Goal: Task Accomplishment & Management: Manage account settings

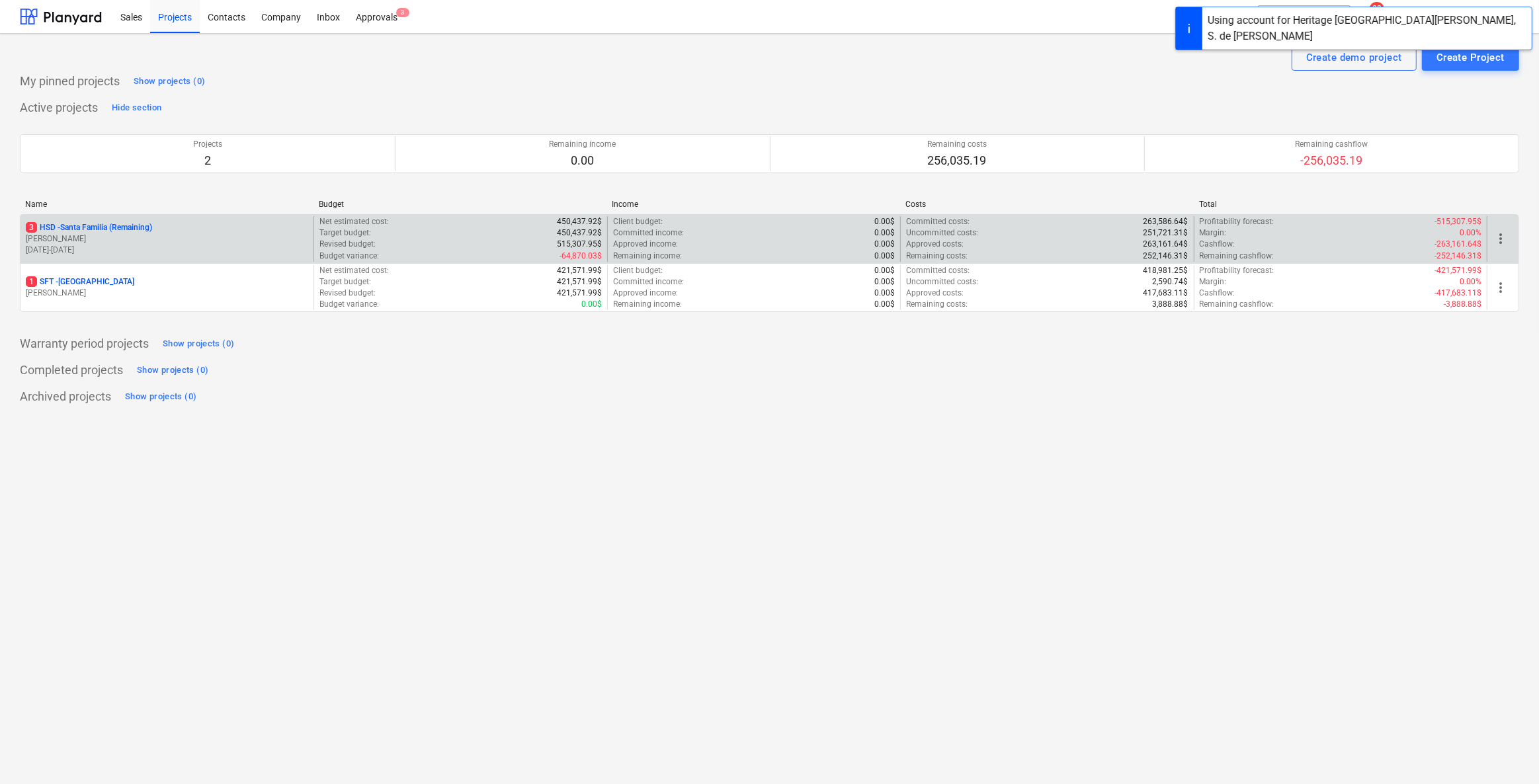
click at [128, 223] on p "3 HSD - [GEOGRAPHIC_DATA] (Remaining)" at bounding box center [88, 228] width 126 height 11
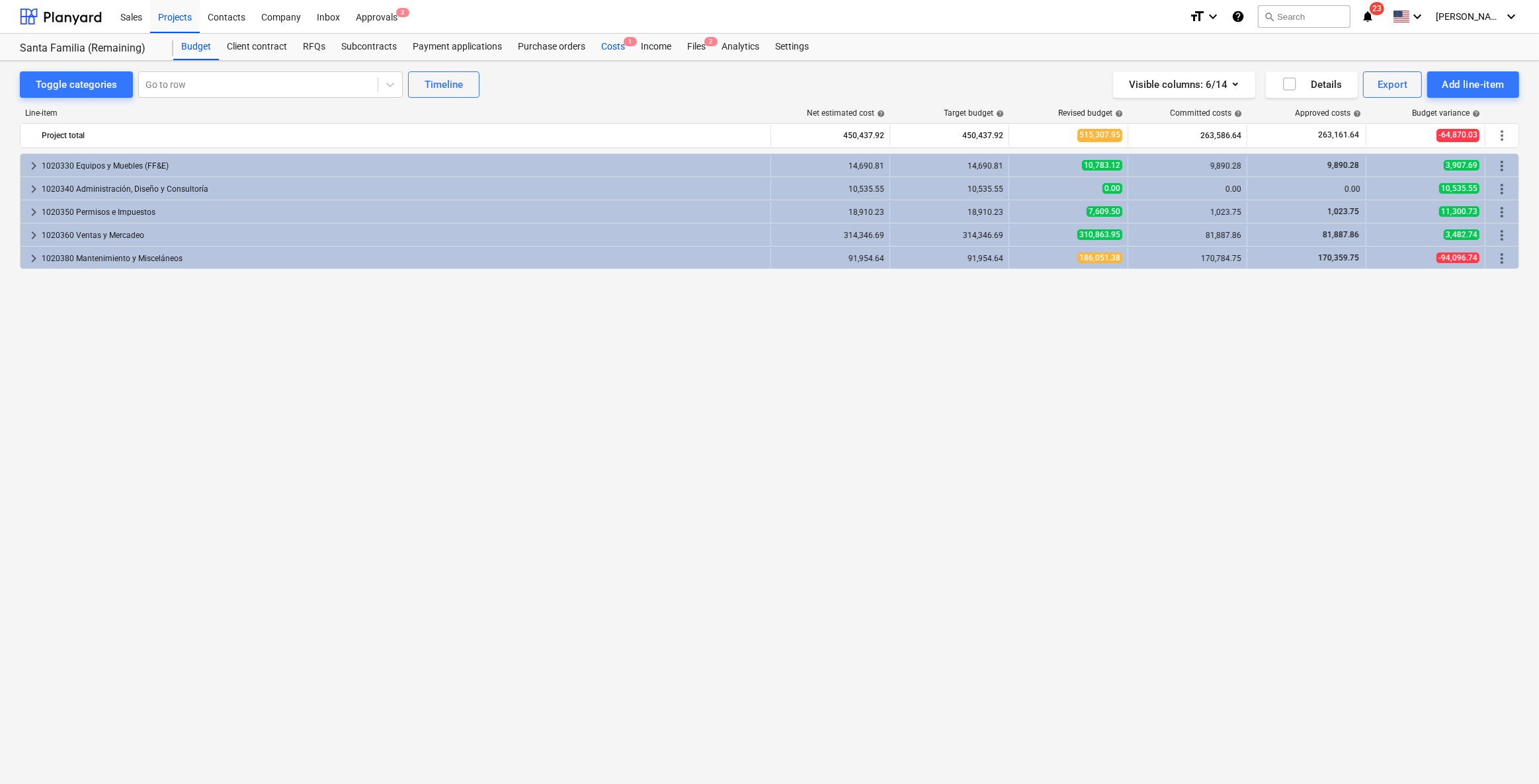
click at [621, 50] on div "Costs 1" at bounding box center [612, 47] width 40 height 26
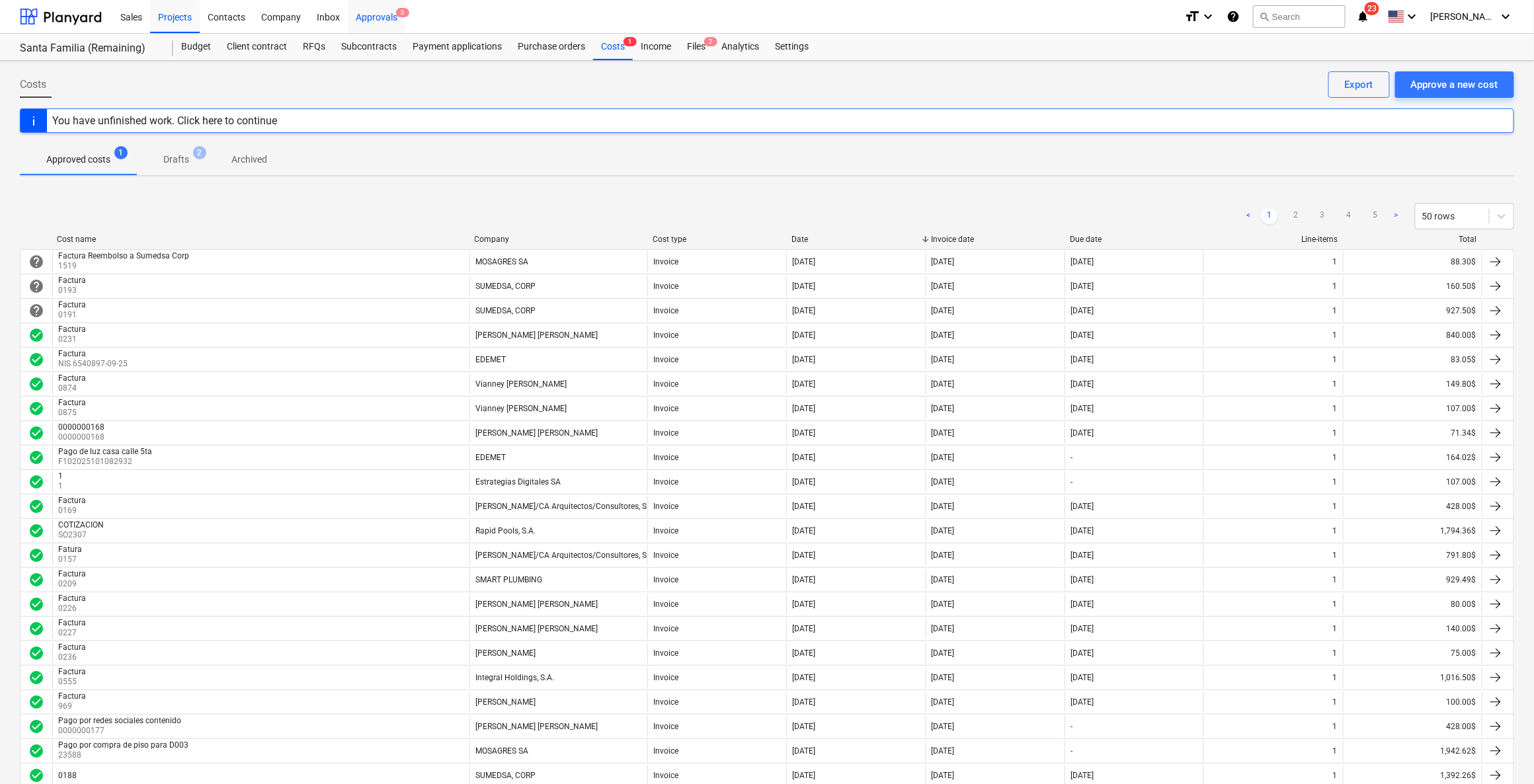
click at [378, 15] on div "Approvals 3" at bounding box center [376, 16] width 57 height 34
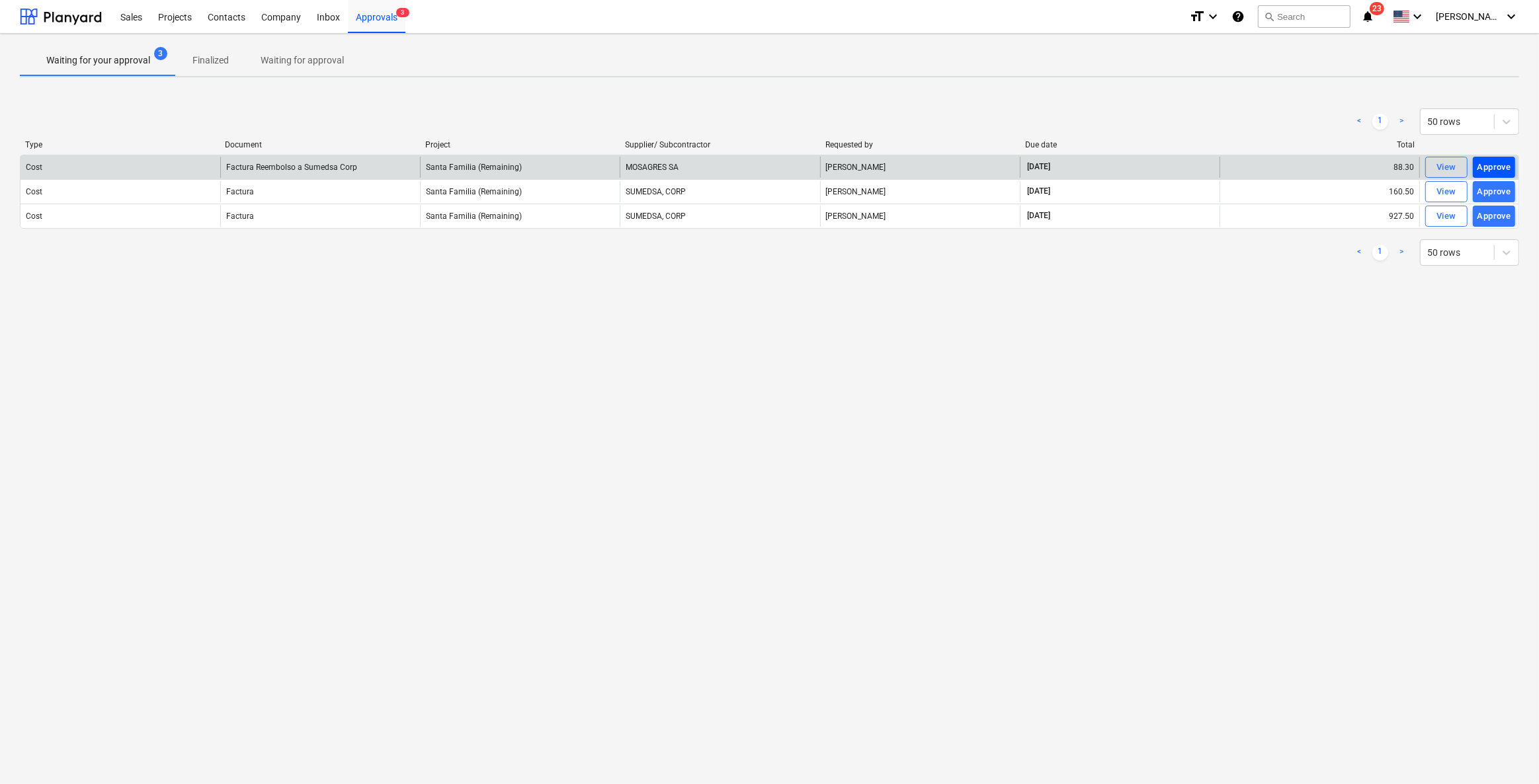
click at [1492, 166] on div "Approve" at bounding box center [1494, 167] width 34 height 15
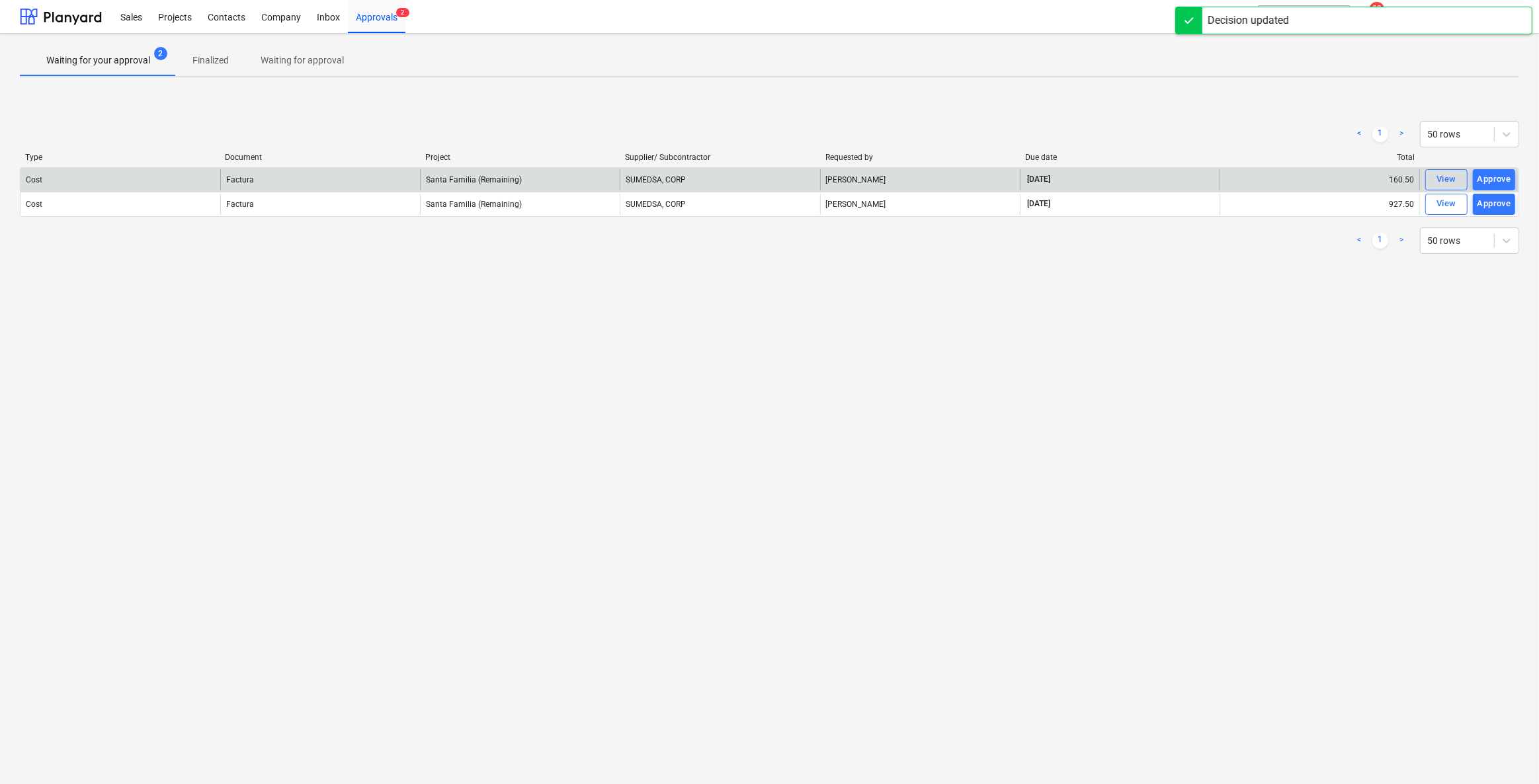
click at [1497, 177] on div "Approve" at bounding box center [1494, 179] width 34 height 15
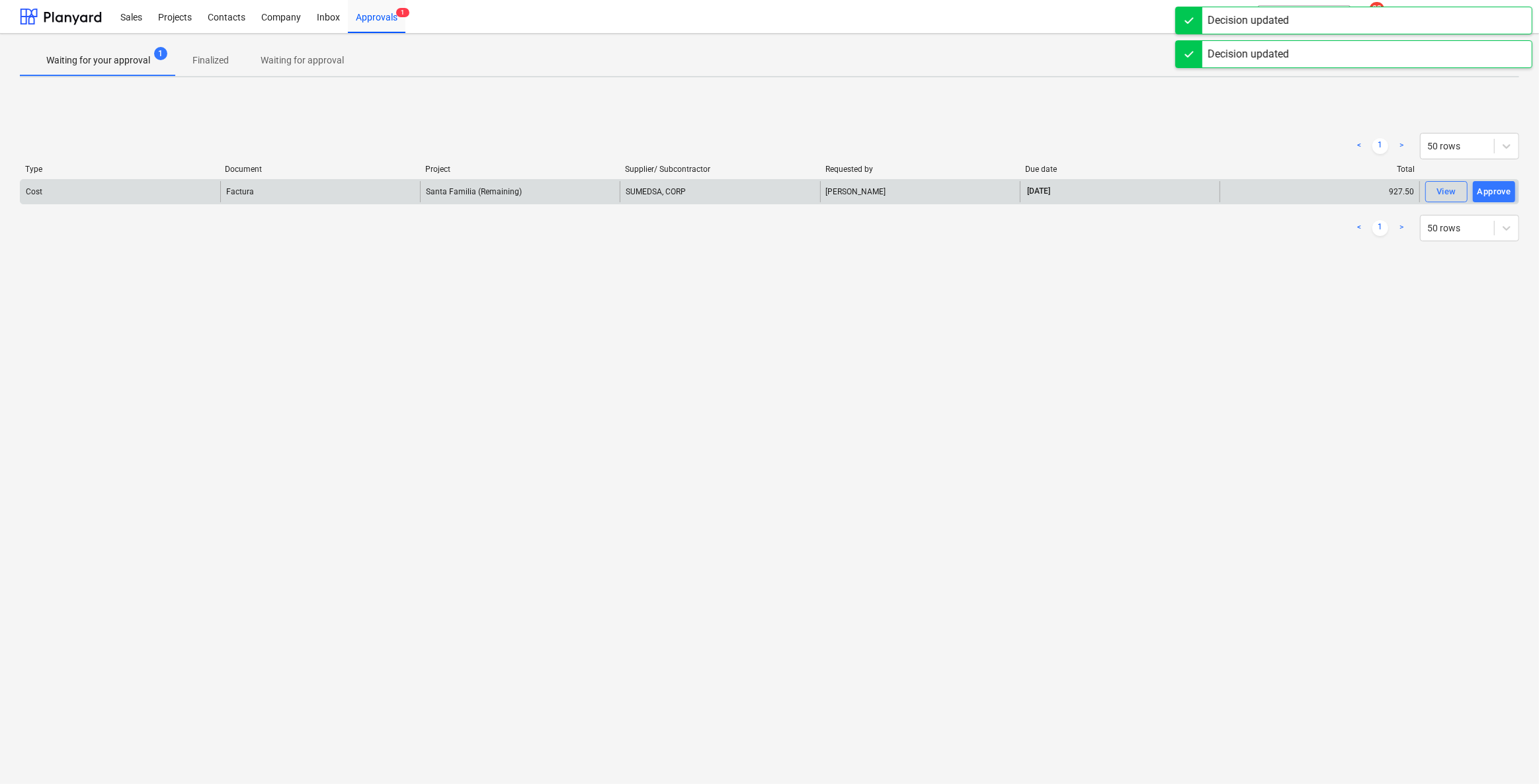
click at [1497, 177] on div "Type Document Project Supplier/ Subcontractor Requested by Due date Total" at bounding box center [769, 172] width 1499 height 14
click at [1497, 197] on div "Approve" at bounding box center [1494, 191] width 34 height 15
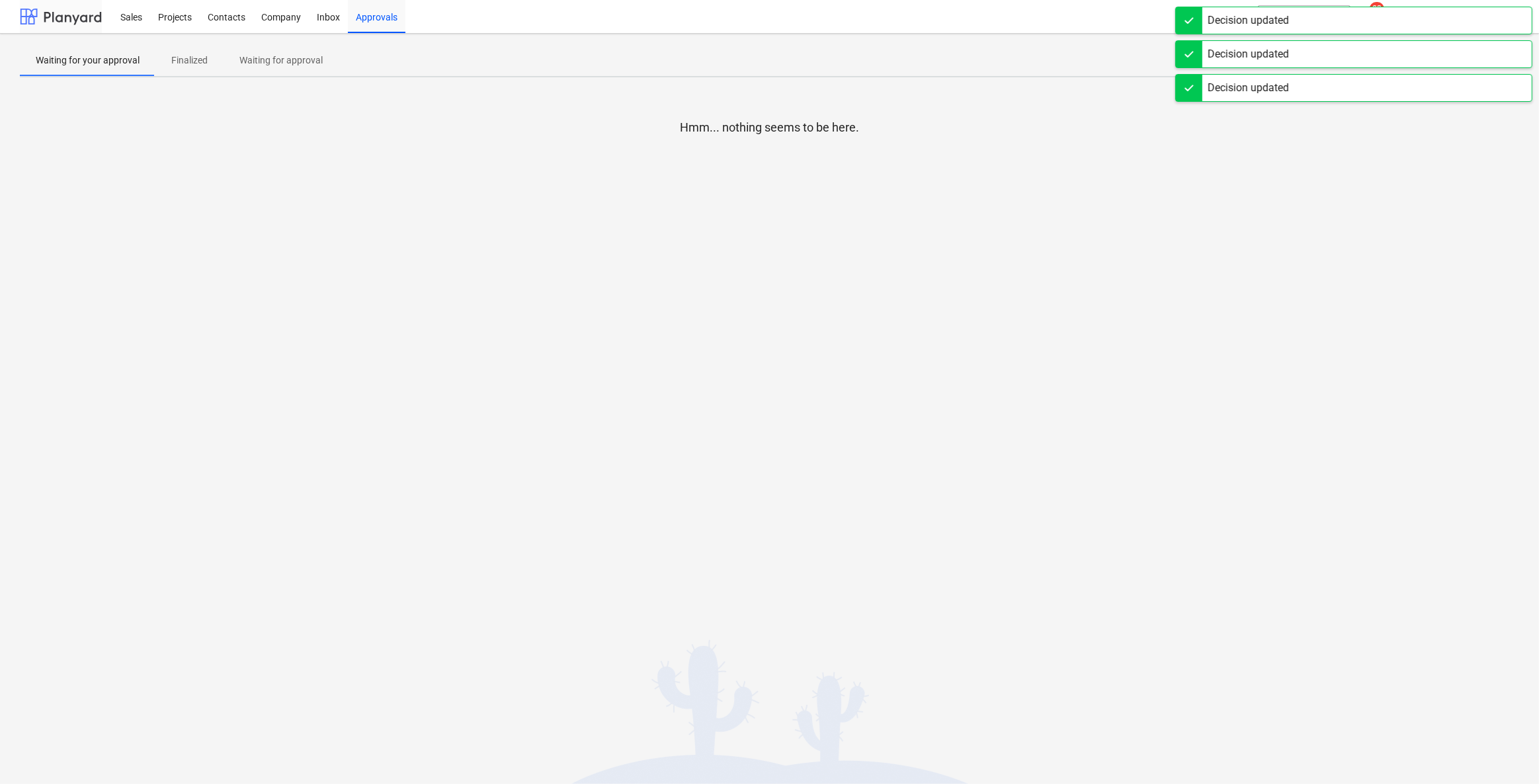
drag, startPoint x: 359, startPoint y: 26, endPoint x: 59, endPoint y: 29, distance: 300.0
click at [359, 26] on div "Approvals" at bounding box center [376, 16] width 57 height 34
click at [50, 25] on div at bounding box center [60, 16] width 82 height 33
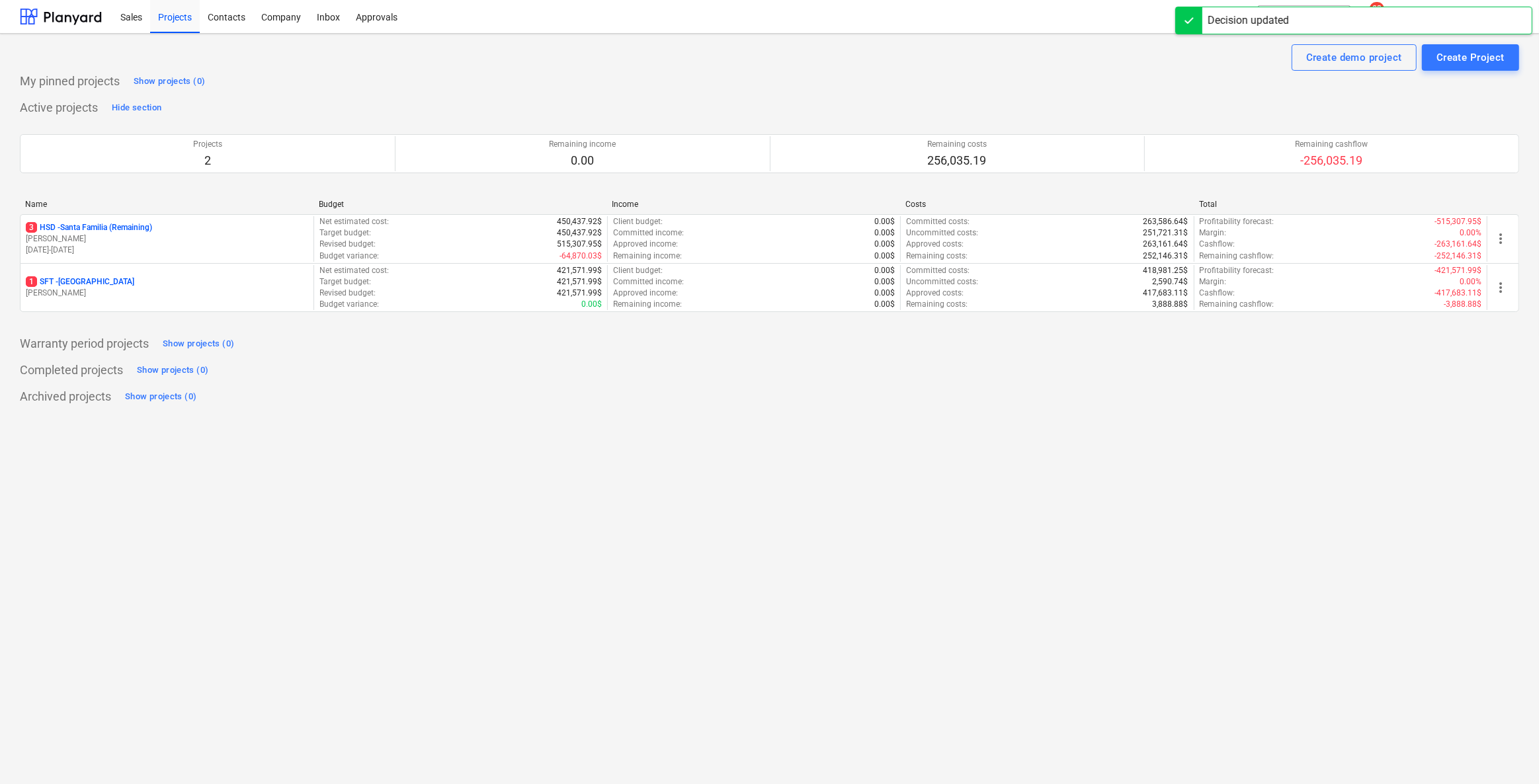
click at [1505, 19] on div "Decision updated" at bounding box center [1353, 19] width 357 height 27
click at [1508, 19] on icon "keyboard_arrow_down" at bounding box center [1511, 17] width 16 height 16
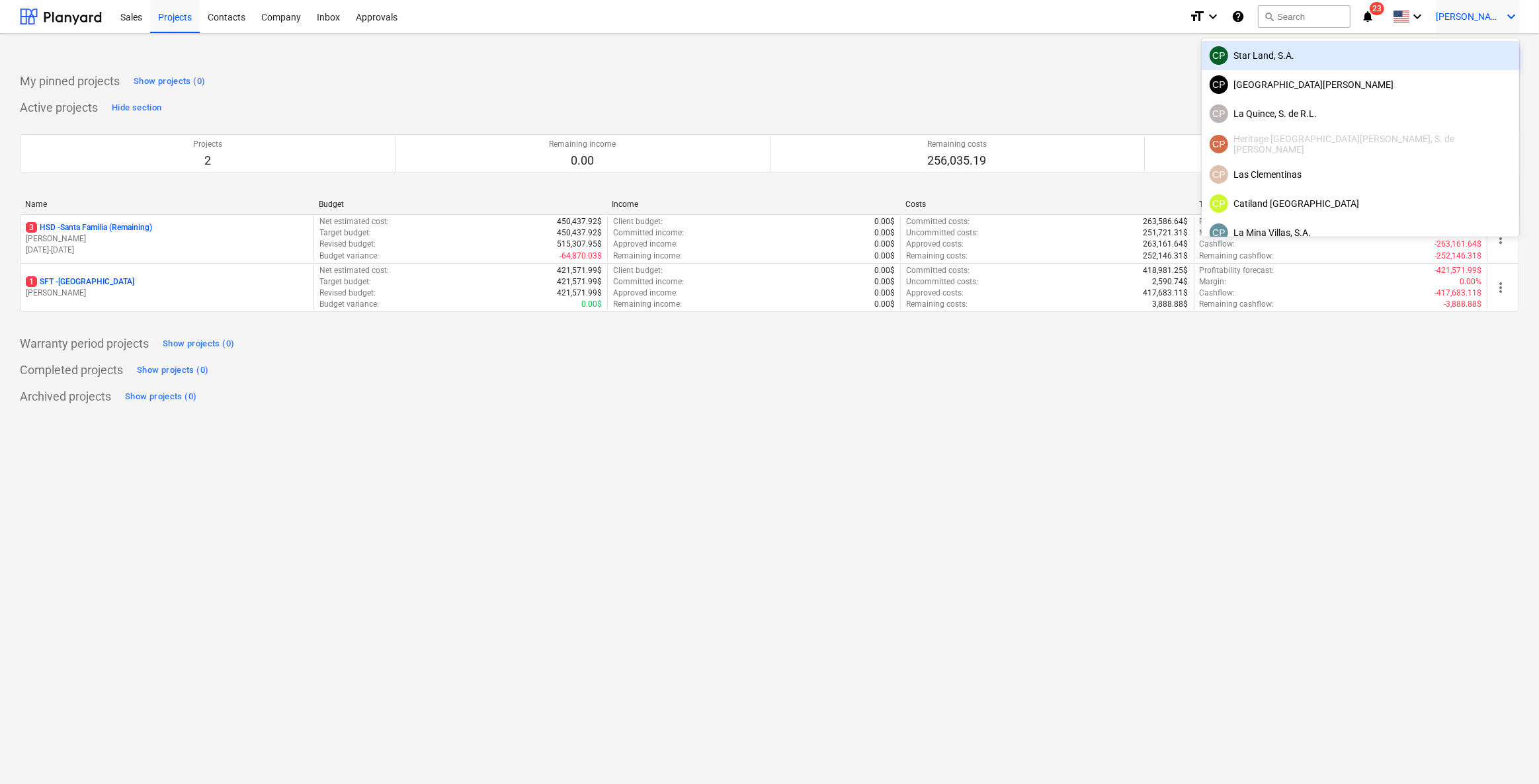
click at [1475, 55] on div "CP Star Land, S.A." at bounding box center [1360, 55] width 302 height 19
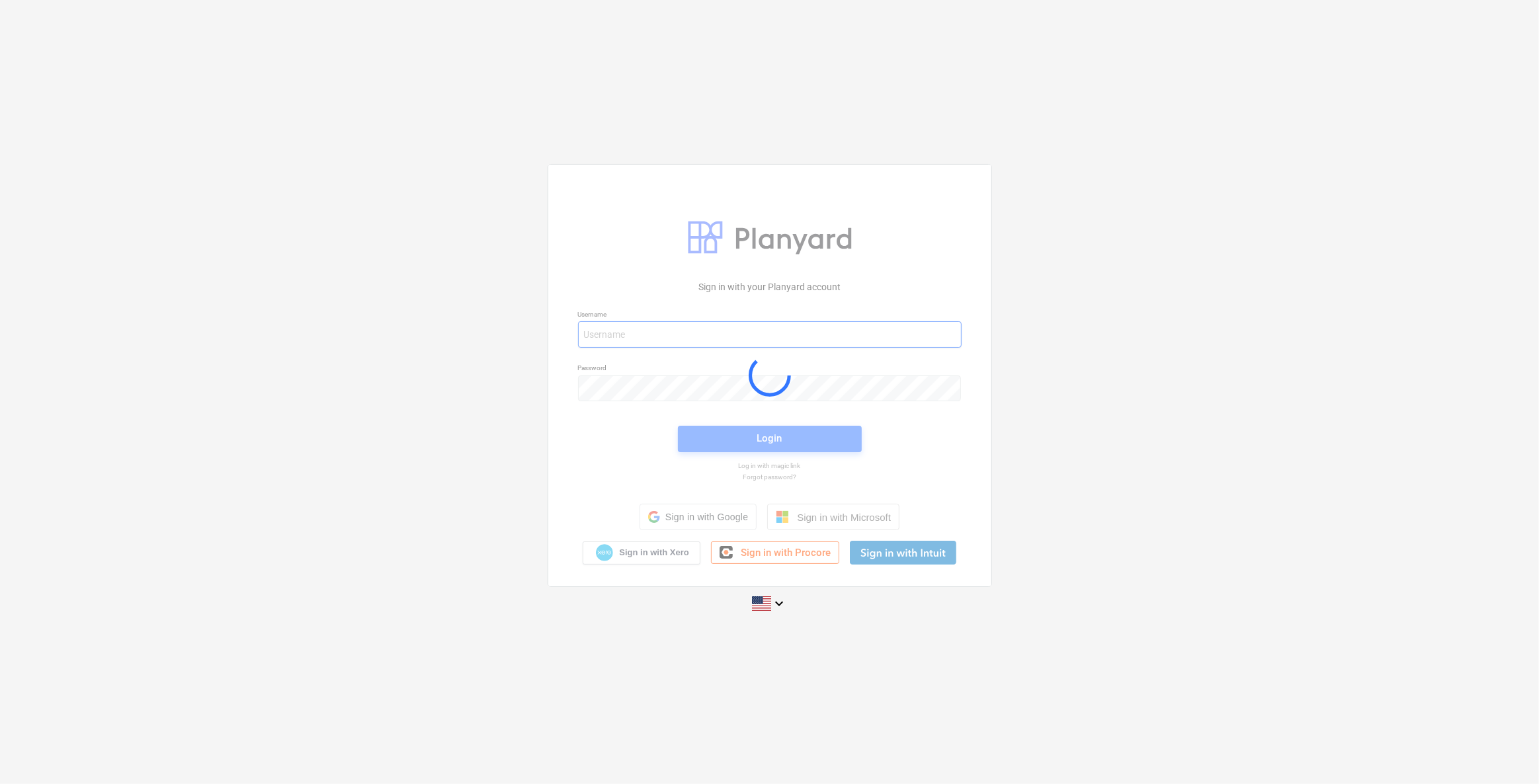
type input "[PERSON_NAME][EMAIL_ADDRESS][DOMAIN_NAME]"
